Goal: Information Seeking & Learning: Learn about a topic

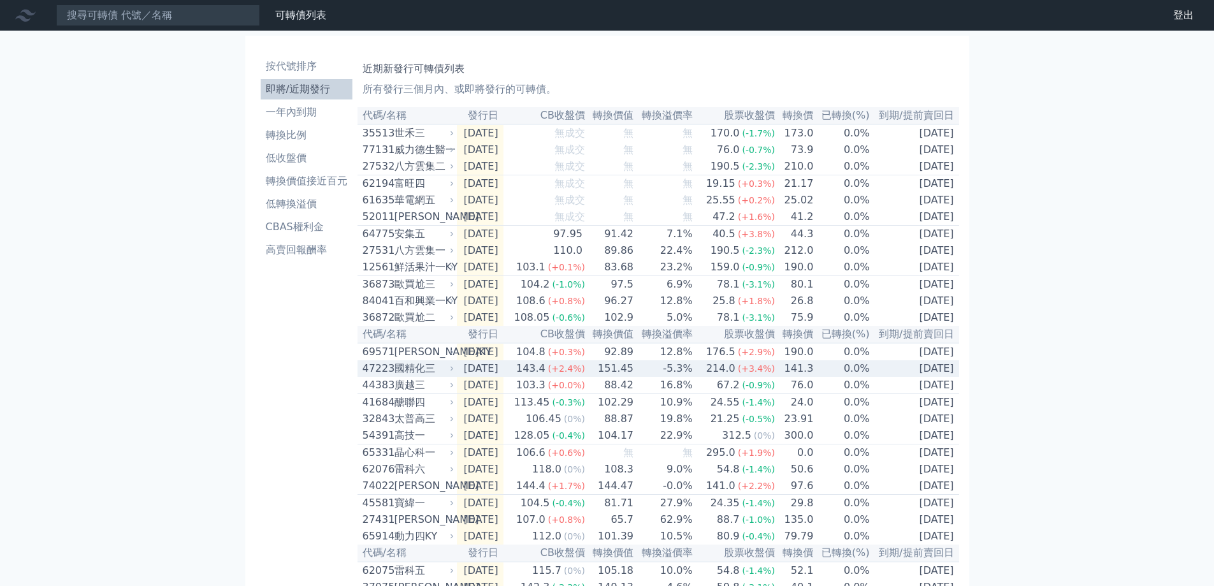
click at [420, 376] on div "國精化三" at bounding box center [423, 368] width 57 height 15
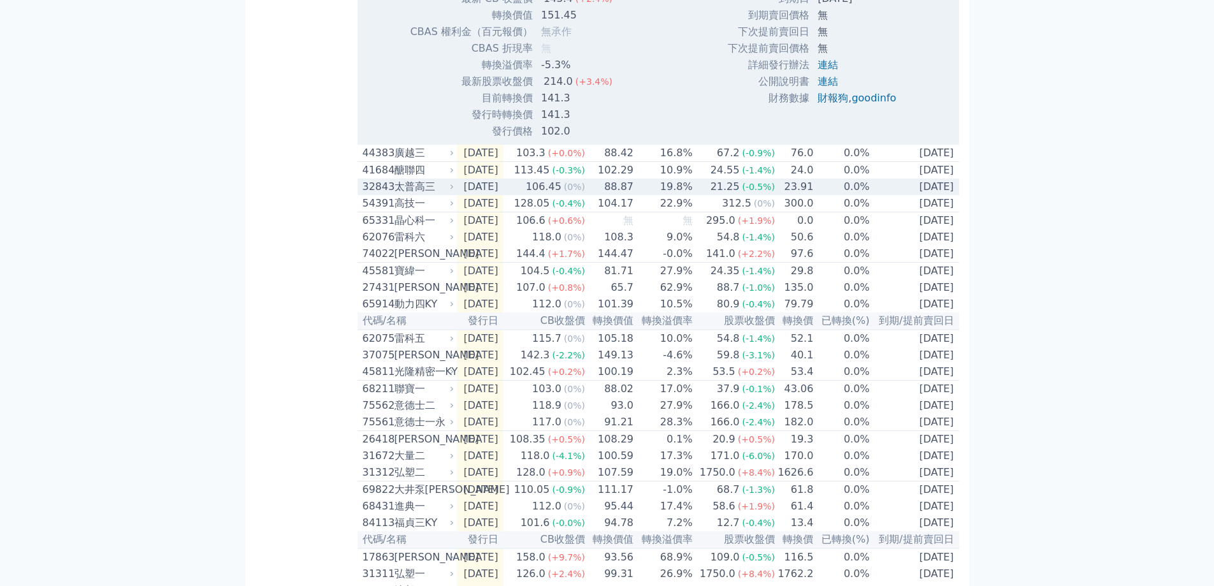
scroll to position [765, 0]
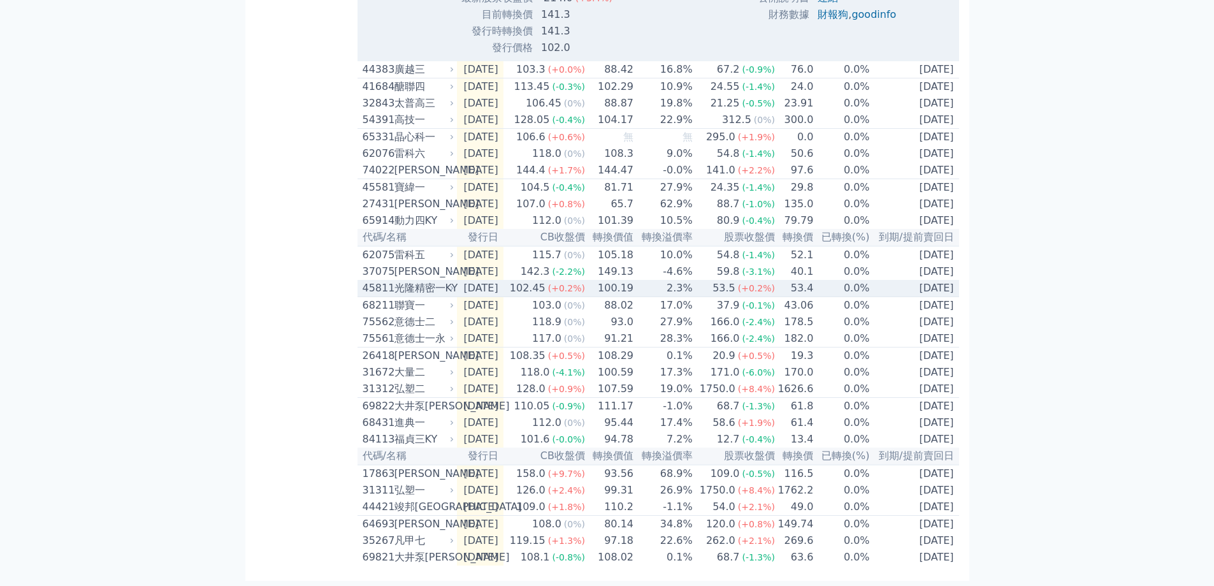
click at [582, 286] on span "(+0.2%)" at bounding box center [566, 288] width 37 height 10
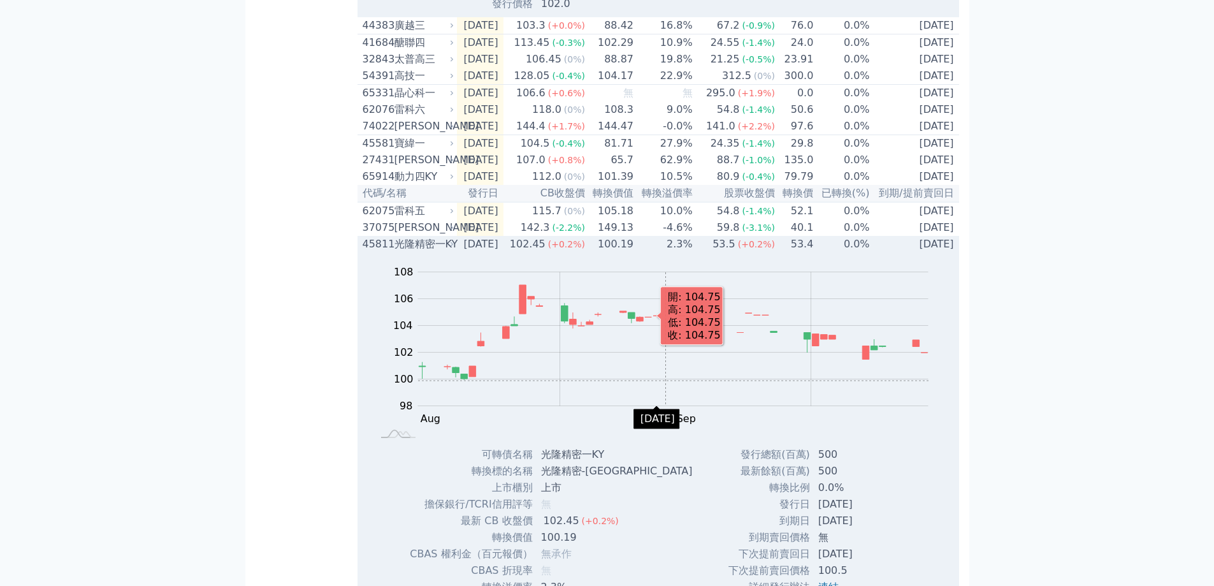
scroll to position [893, 0]
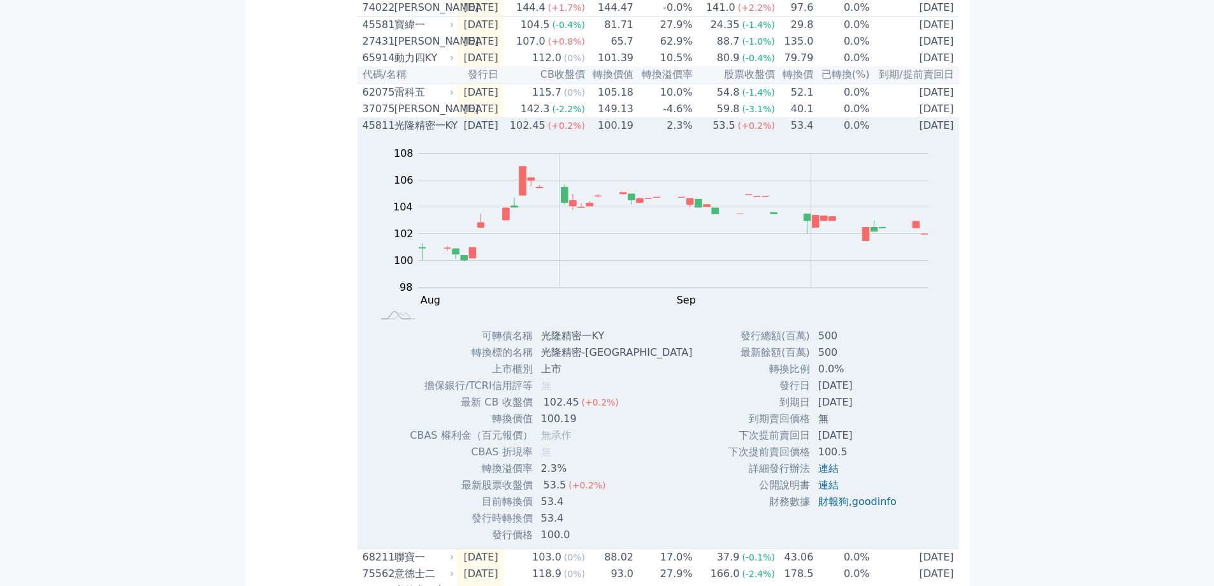
click at [405, 133] on div "光隆精密一KY" at bounding box center [423, 125] width 57 height 15
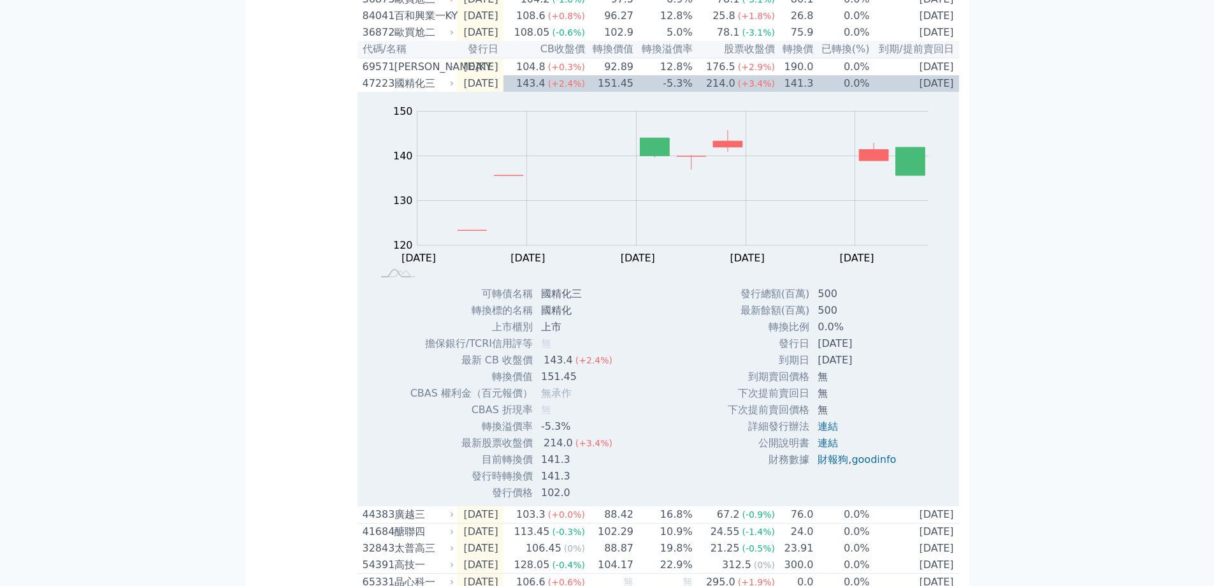
scroll to position [215, 0]
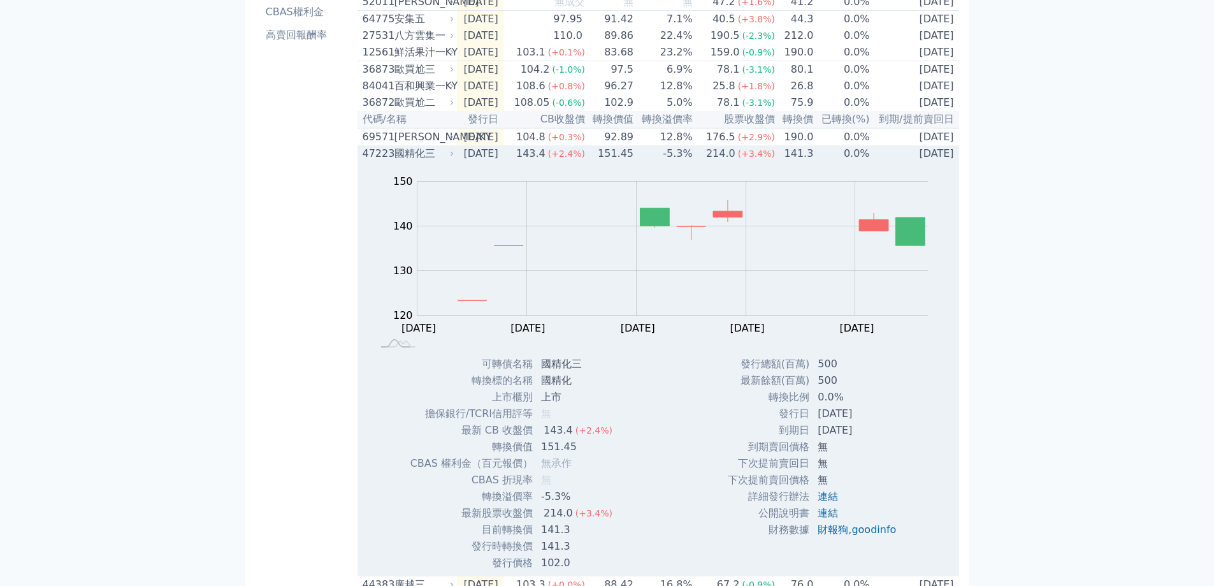
click at [422, 161] on div "國精化三" at bounding box center [423, 153] width 57 height 15
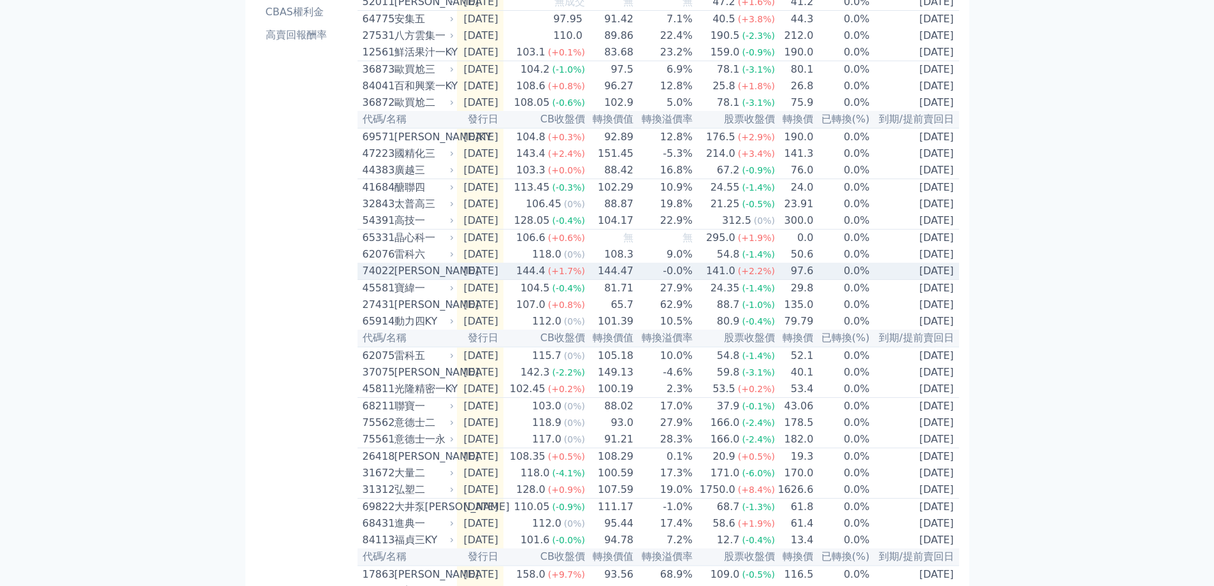
click at [428, 279] on div "[PERSON_NAME]" at bounding box center [423, 270] width 57 height 15
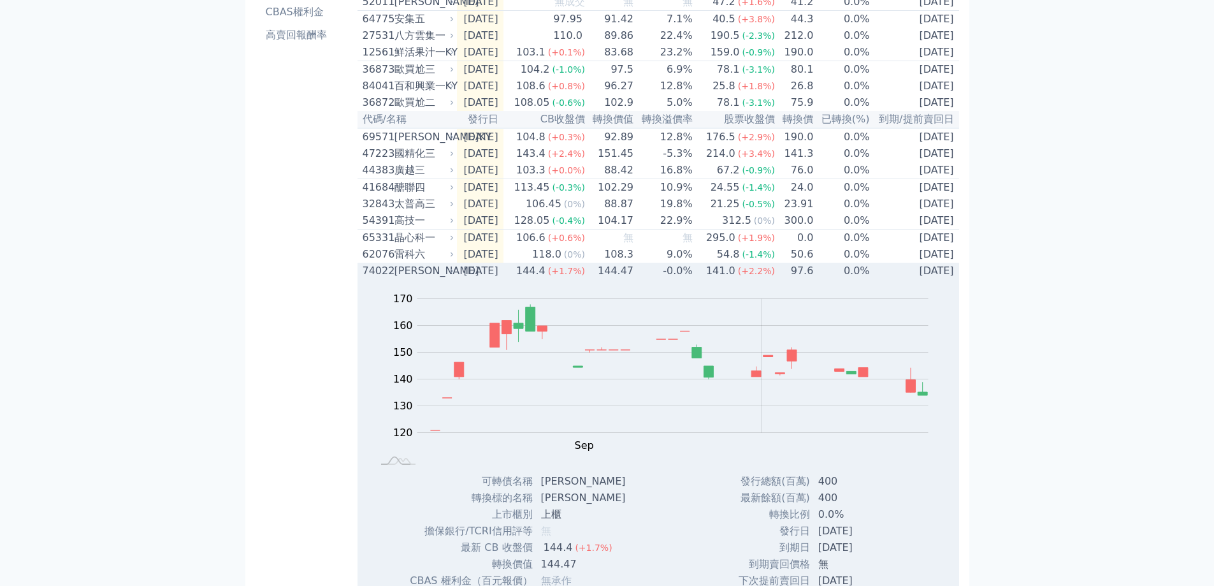
click at [424, 279] on div "[PERSON_NAME]" at bounding box center [423, 270] width 57 height 15
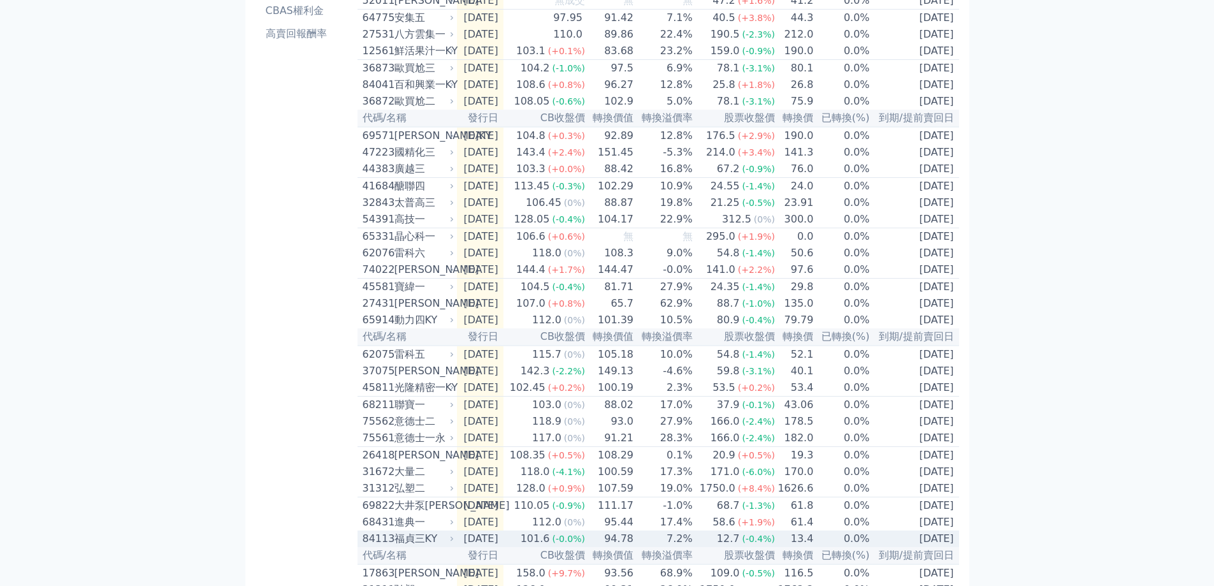
scroll to position [0, 0]
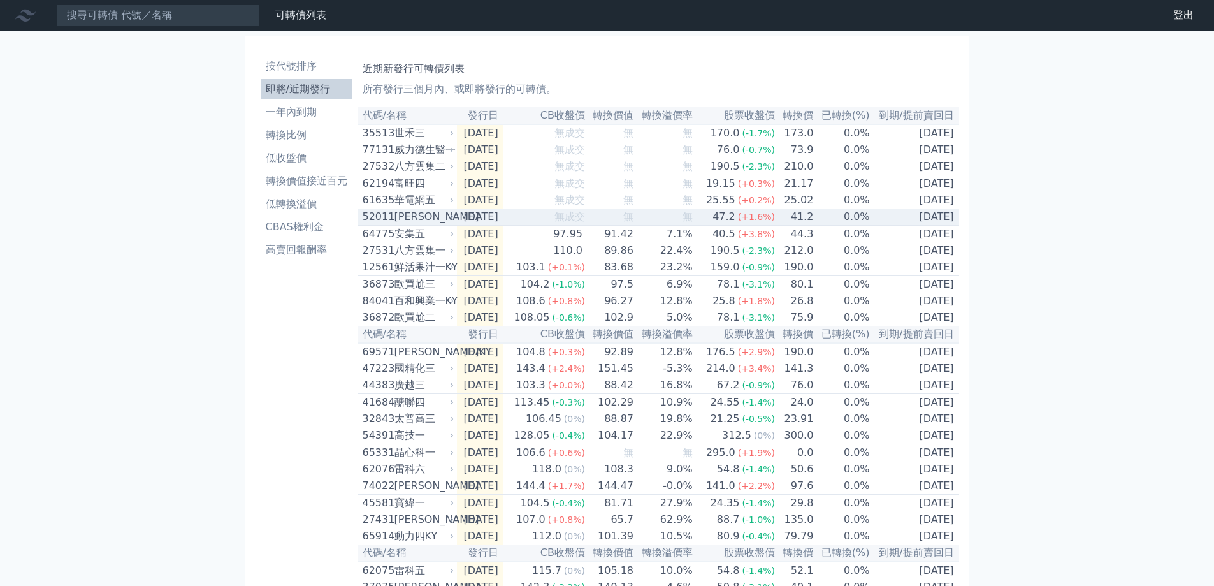
click at [404, 224] on div "[PERSON_NAME]" at bounding box center [423, 216] width 57 height 15
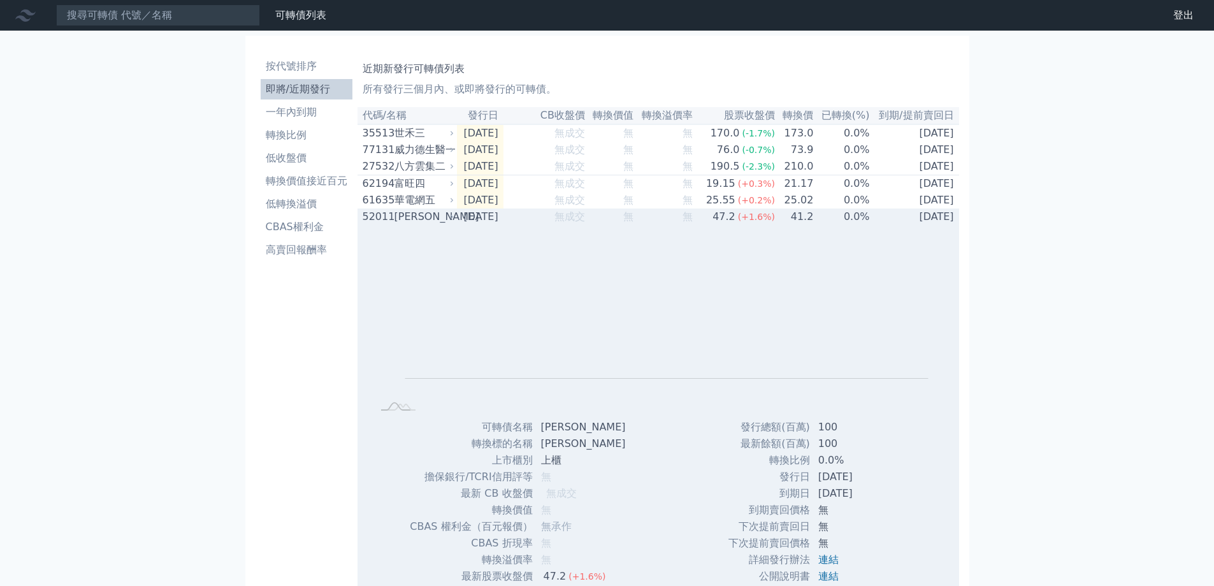
click at [421, 224] on div "[PERSON_NAME]" at bounding box center [423, 216] width 57 height 15
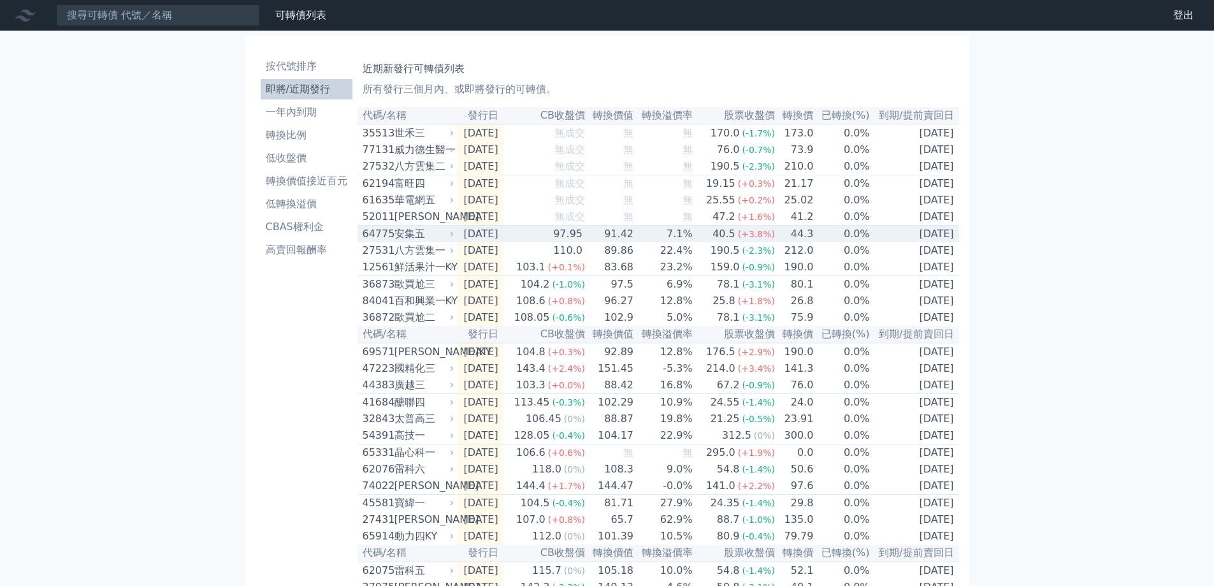
click at [405, 242] on div "安集五" at bounding box center [423, 233] width 57 height 15
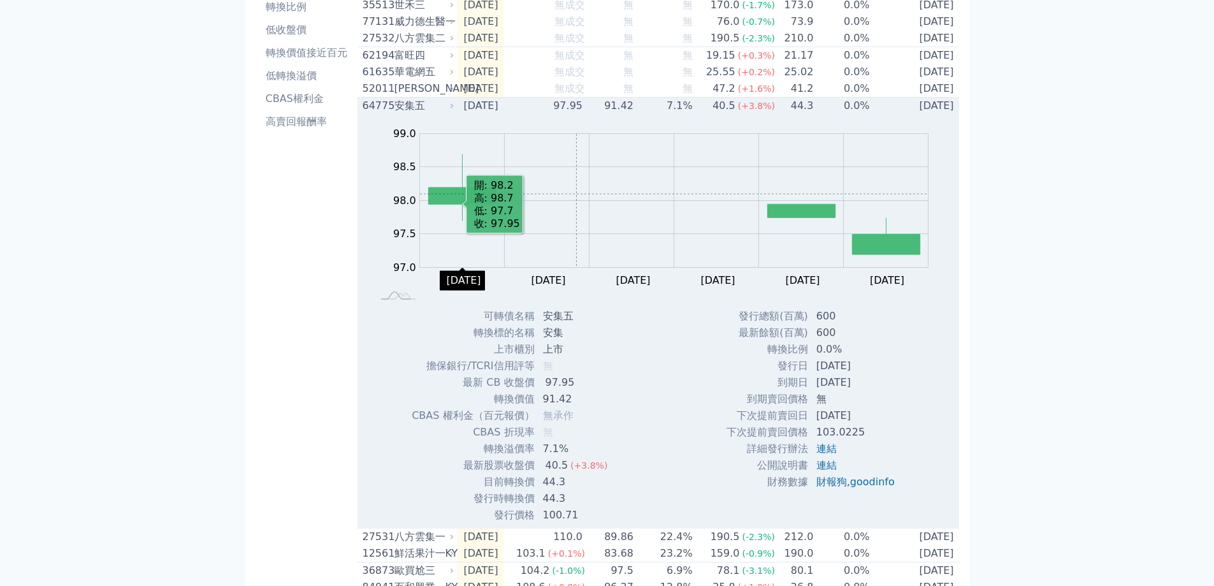
scroll to position [128, 0]
click at [418, 114] on div "安集五" at bounding box center [423, 106] width 57 height 15
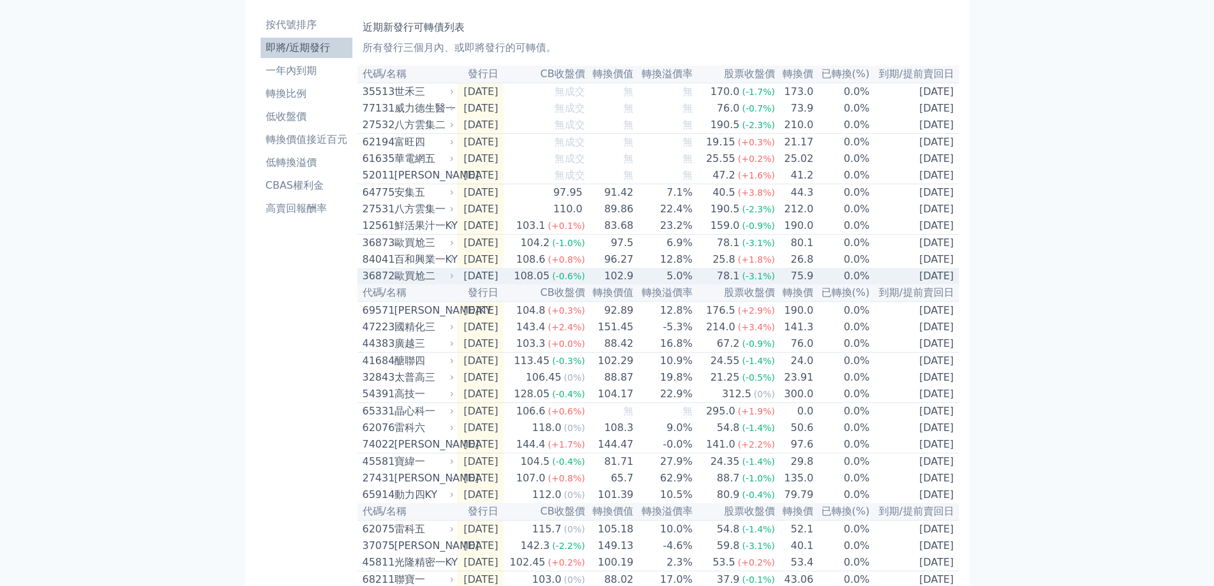
scroll to position [64, 0]
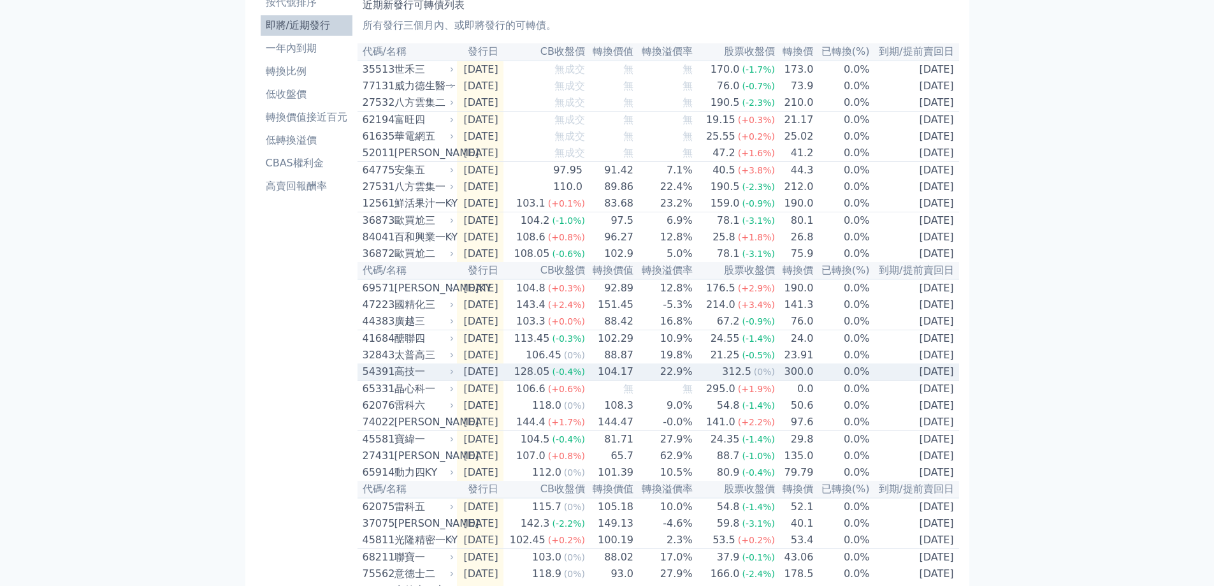
click at [585, 377] on span "(-0.4%)" at bounding box center [568, 372] width 33 height 10
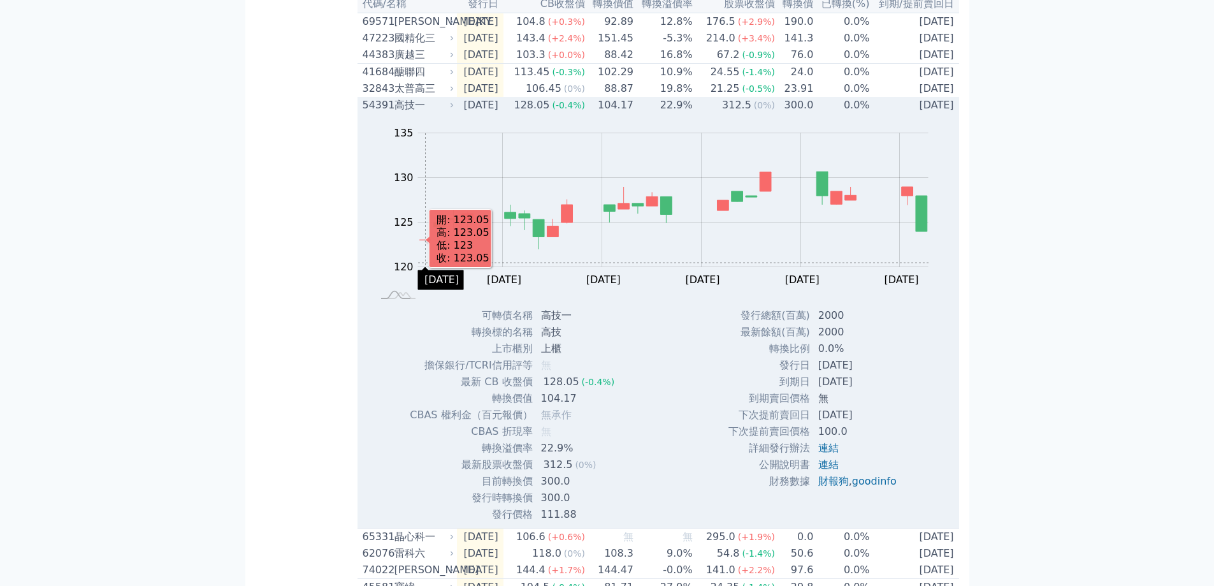
scroll to position [319, 0]
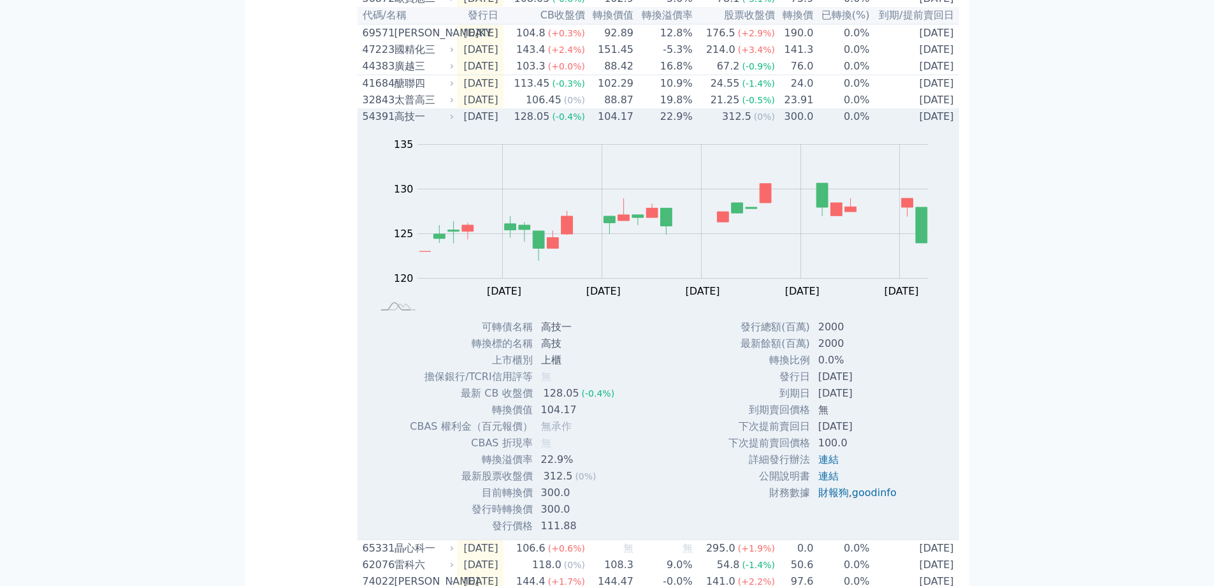
click at [419, 124] on div "高技一" at bounding box center [423, 116] width 57 height 15
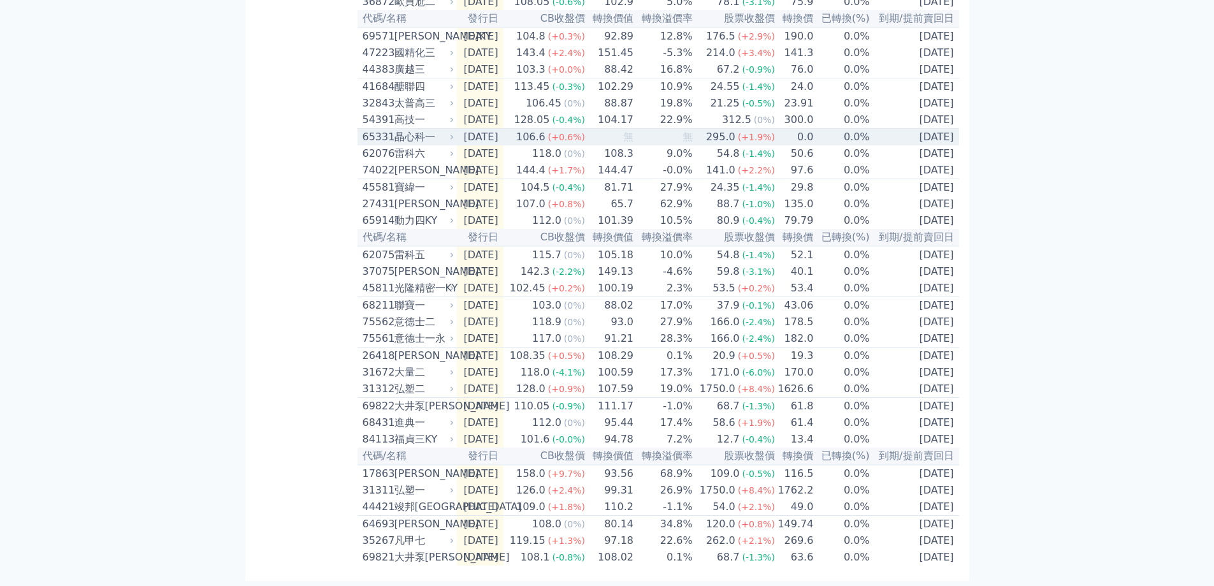
click at [412, 145] on div "晶心科一" at bounding box center [423, 136] width 57 height 15
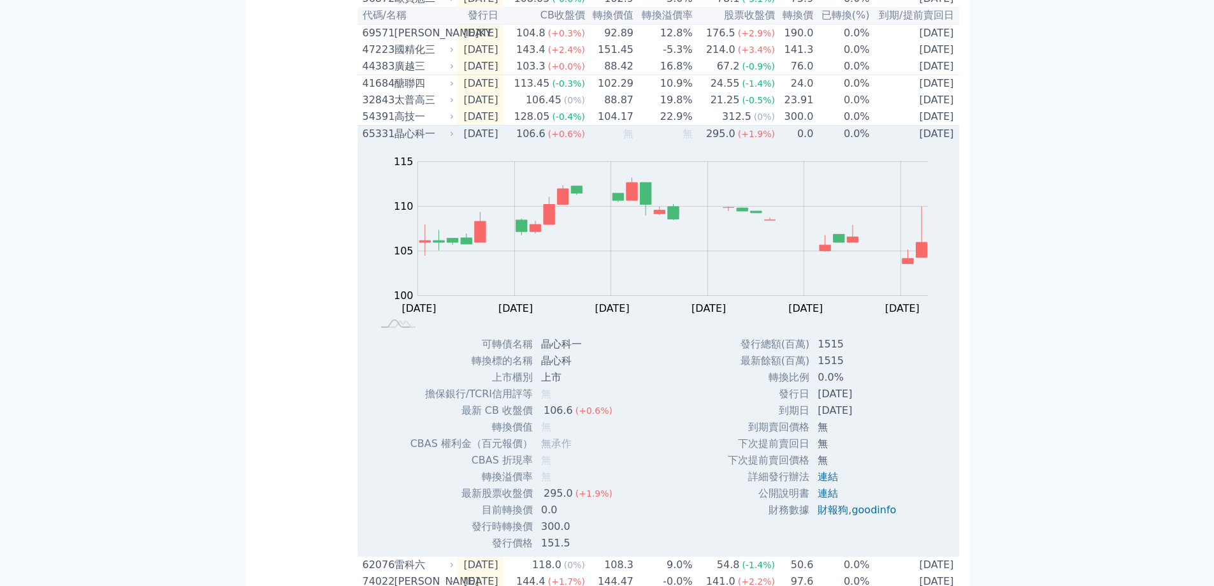
click at [376, 142] on div "65331" at bounding box center [377, 133] width 29 height 15
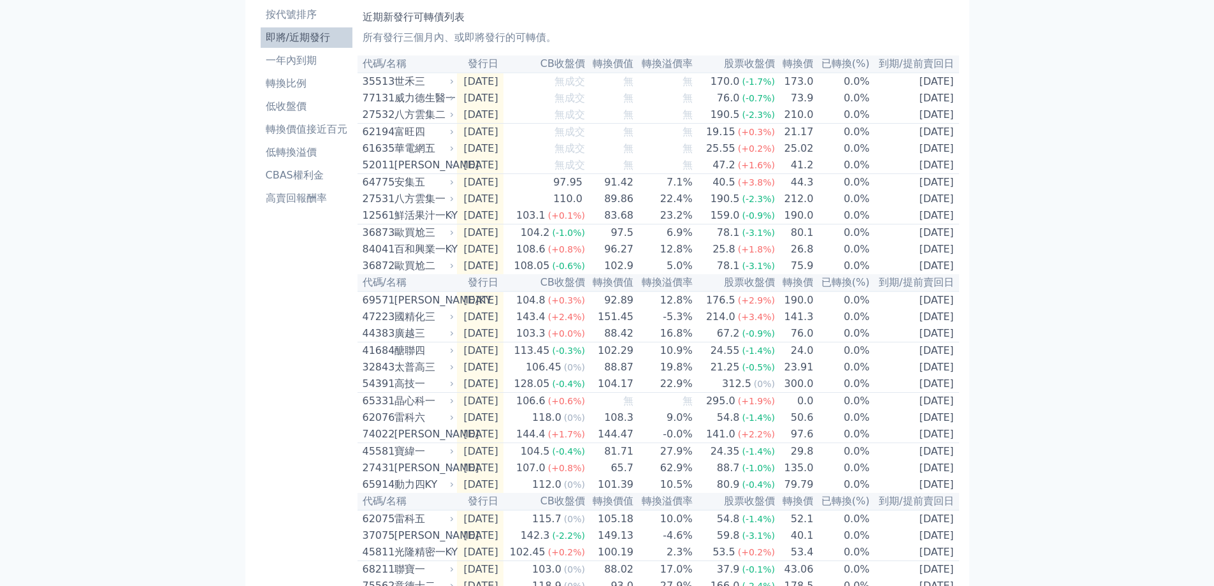
scroll to position [0, 0]
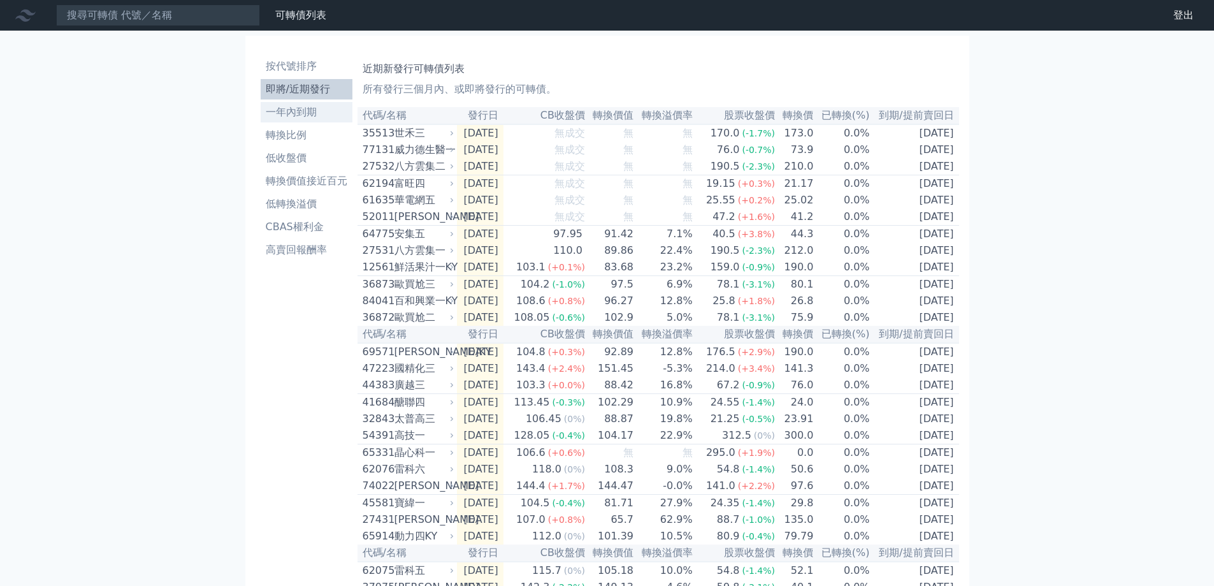
click at [294, 106] on li "一年內到期" at bounding box center [307, 112] width 92 height 15
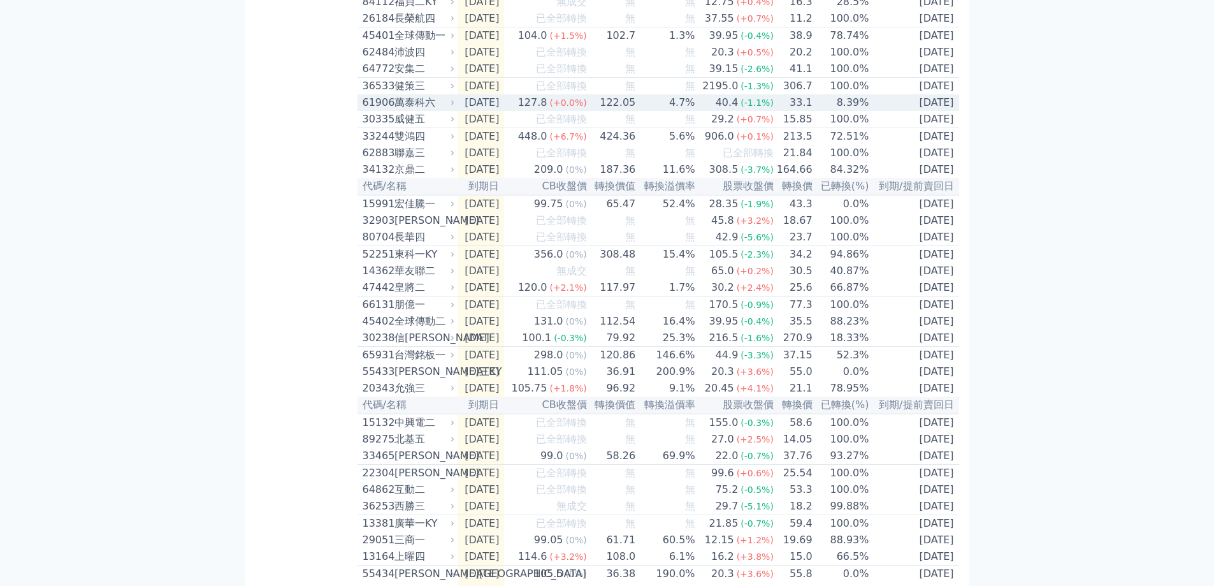
scroll to position [383, 0]
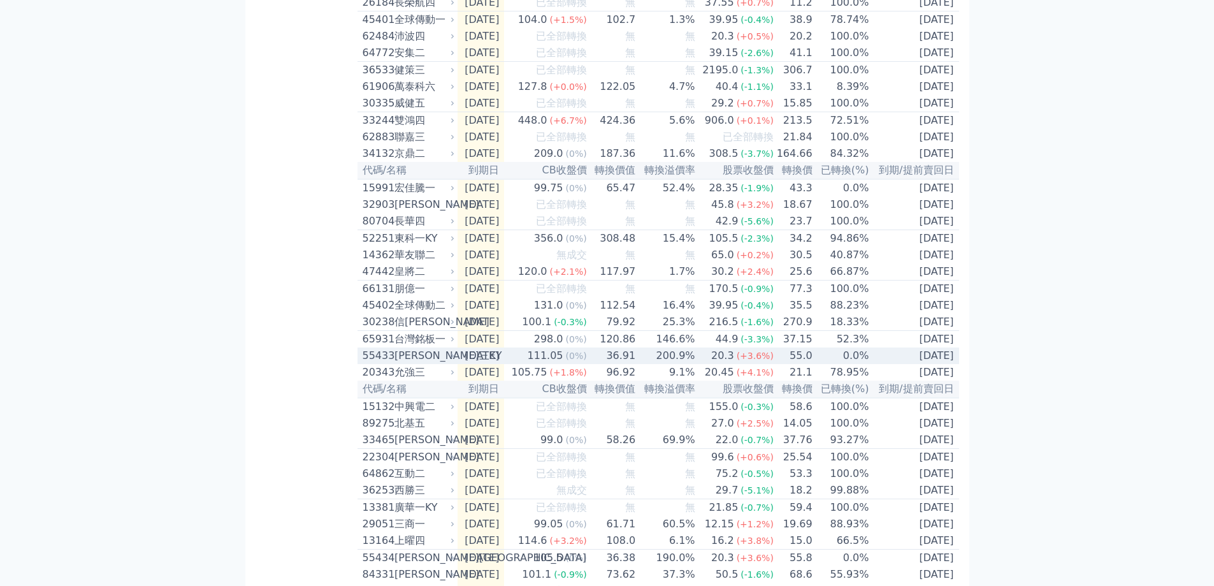
click at [566, 363] on div "111.05" at bounding box center [545, 355] width 41 height 15
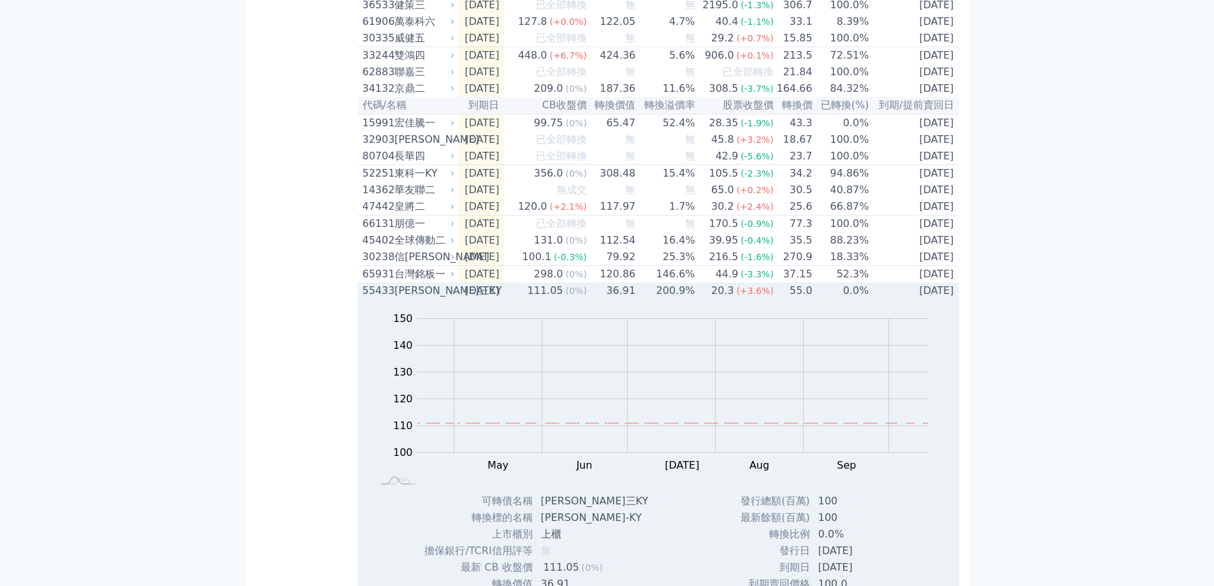
scroll to position [446, 0]
click at [566, 300] on div "111.05" at bounding box center [545, 291] width 41 height 15
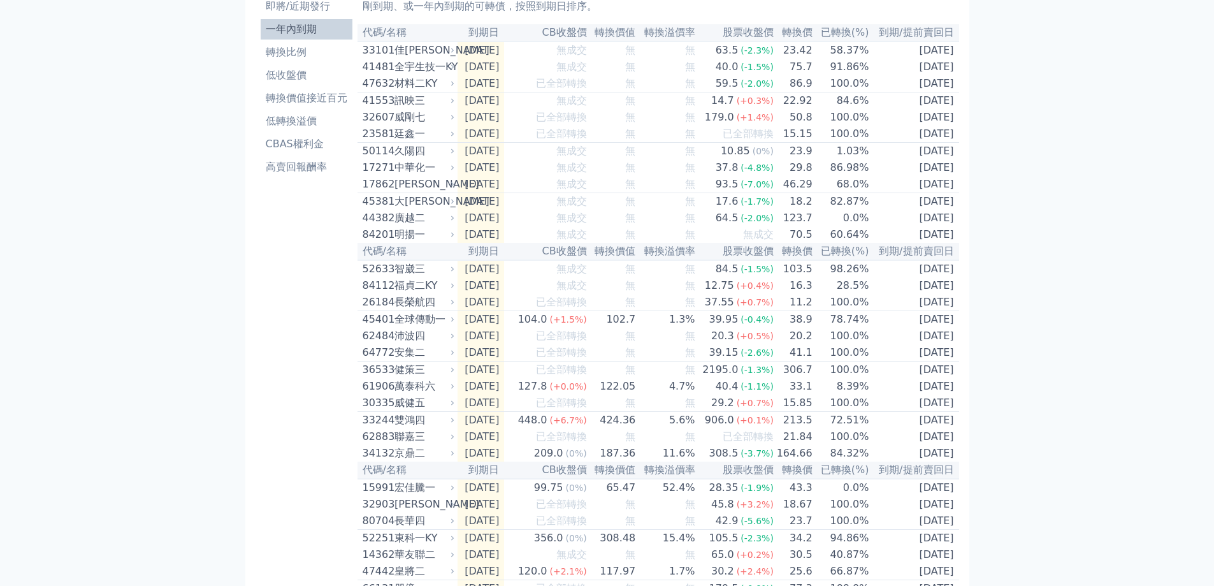
scroll to position [0, 0]
